Goal: Information Seeking & Learning: Learn about a topic

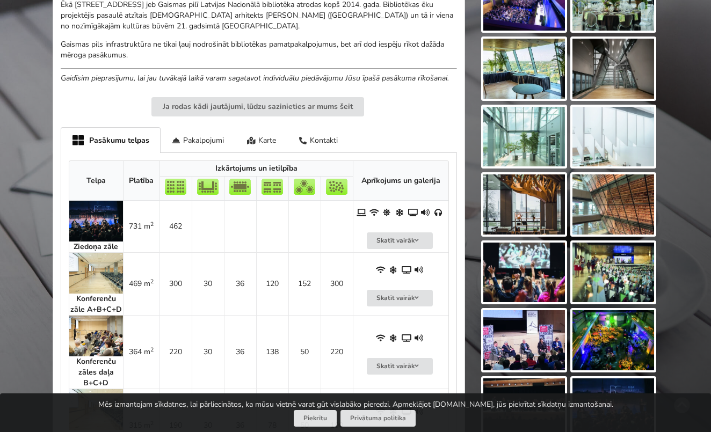
scroll to position [360, 0]
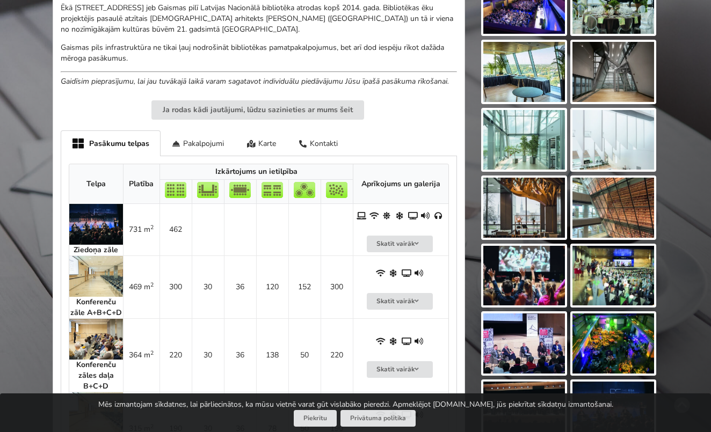
click at [105, 219] on img at bounding box center [96, 224] width 54 height 41
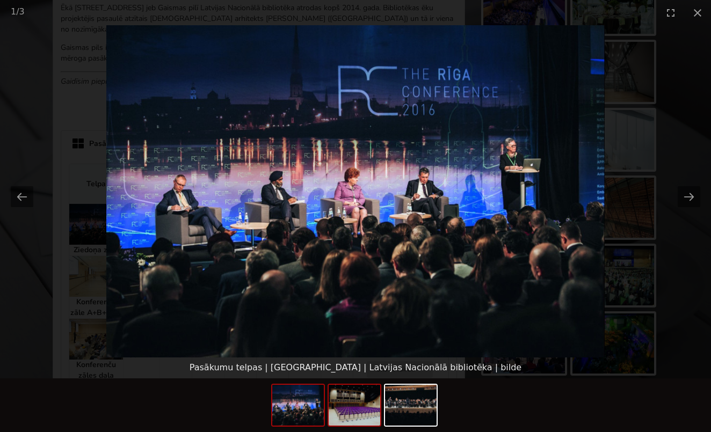
click at [357, 409] on img at bounding box center [354, 405] width 52 height 41
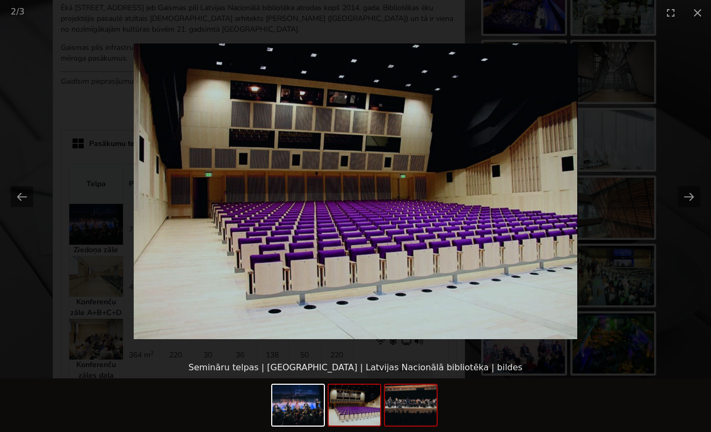
click at [416, 417] on img at bounding box center [411, 405] width 52 height 41
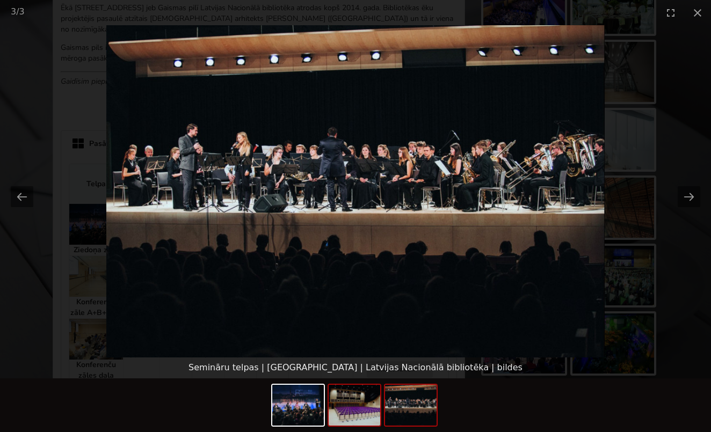
click at [355, 413] on img at bounding box center [354, 405] width 52 height 41
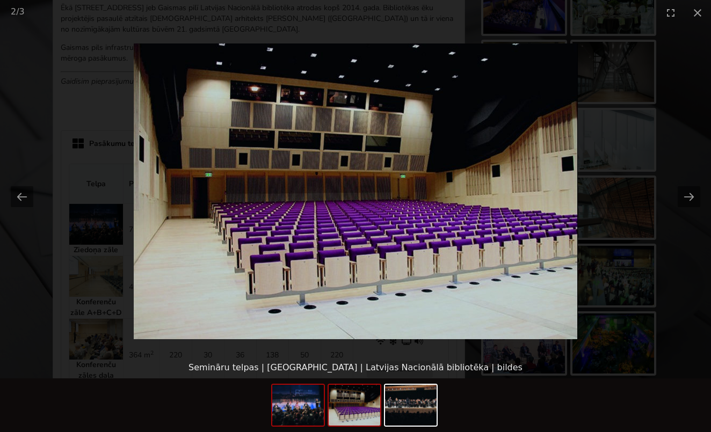
click at [298, 401] on img at bounding box center [298, 405] width 52 height 41
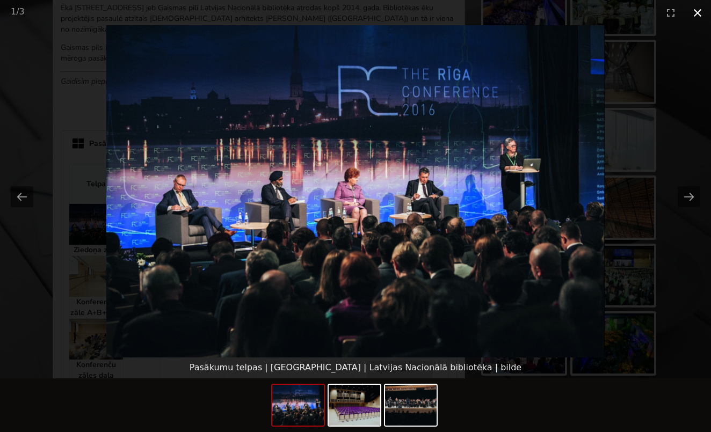
click at [695, 12] on button "Close gallery" at bounding box center [697, 12] width 27 height 25
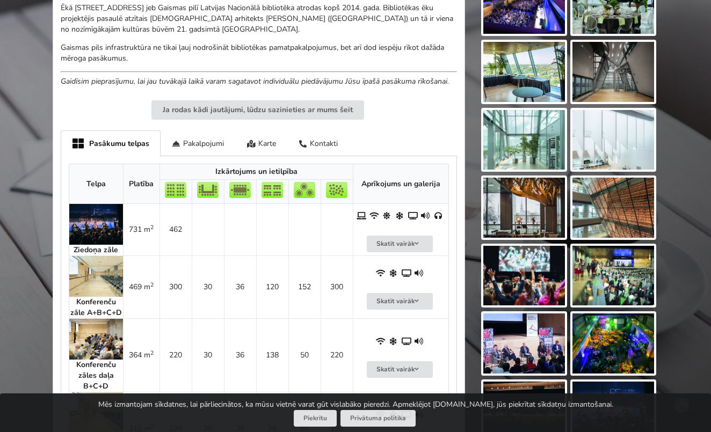
click at [98, 265] on img at bounding box center [96, 276] width 54 height 41
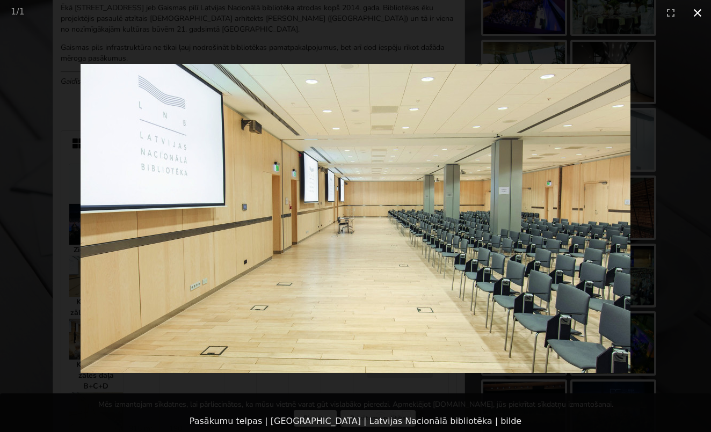
click at [697, 10] on button "Close gallery" at bounding box center [697, 12] width 27 height 25
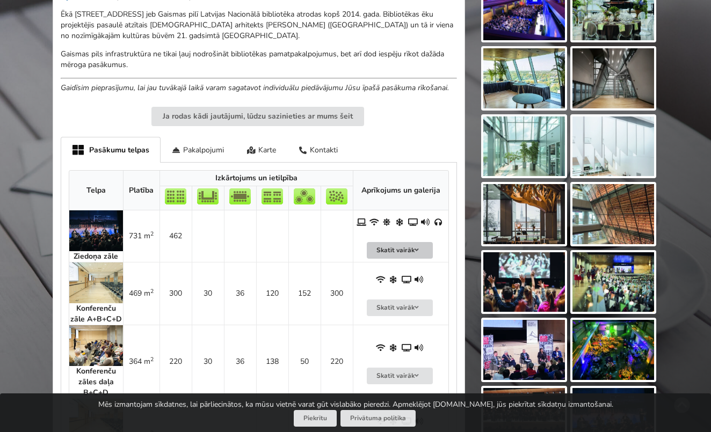
scroll to position [321, 0]
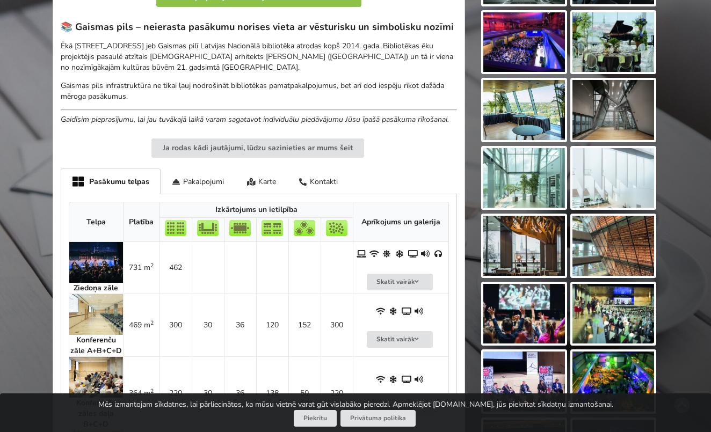
click at [507, 62] on img at bounding box center [524, 42] width 82 height 60
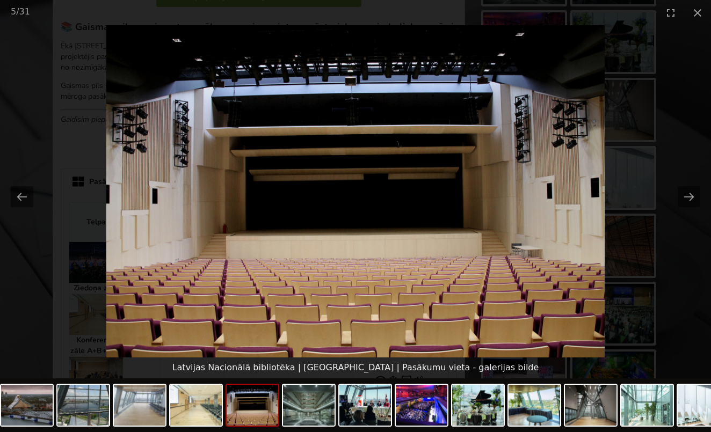
scroll to position [0, 0]
click at [401, 222] on img at bounding box center [355, 191] width 498 height 332
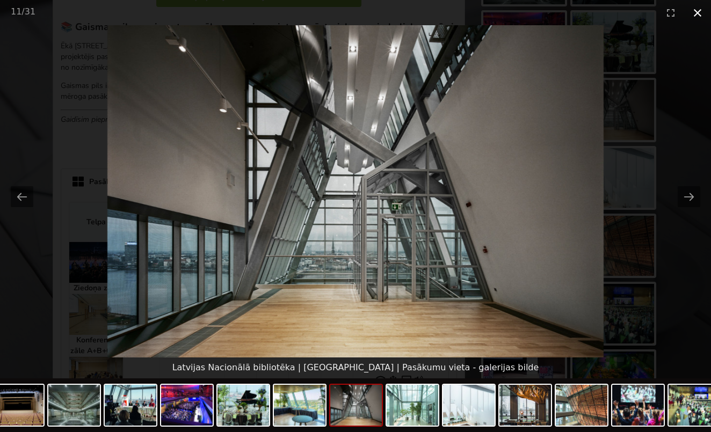
click at [699, 13] on button "Close gallery" at bounding box center [697, 12] width 27 height 25
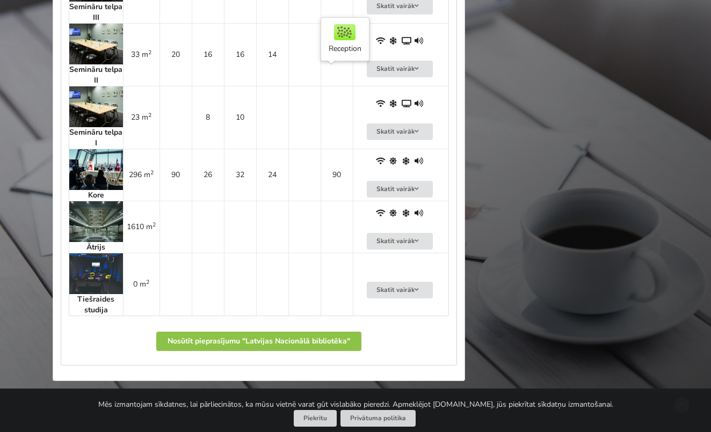
scroll to position [1226, 0]
